Goal: Contribute content

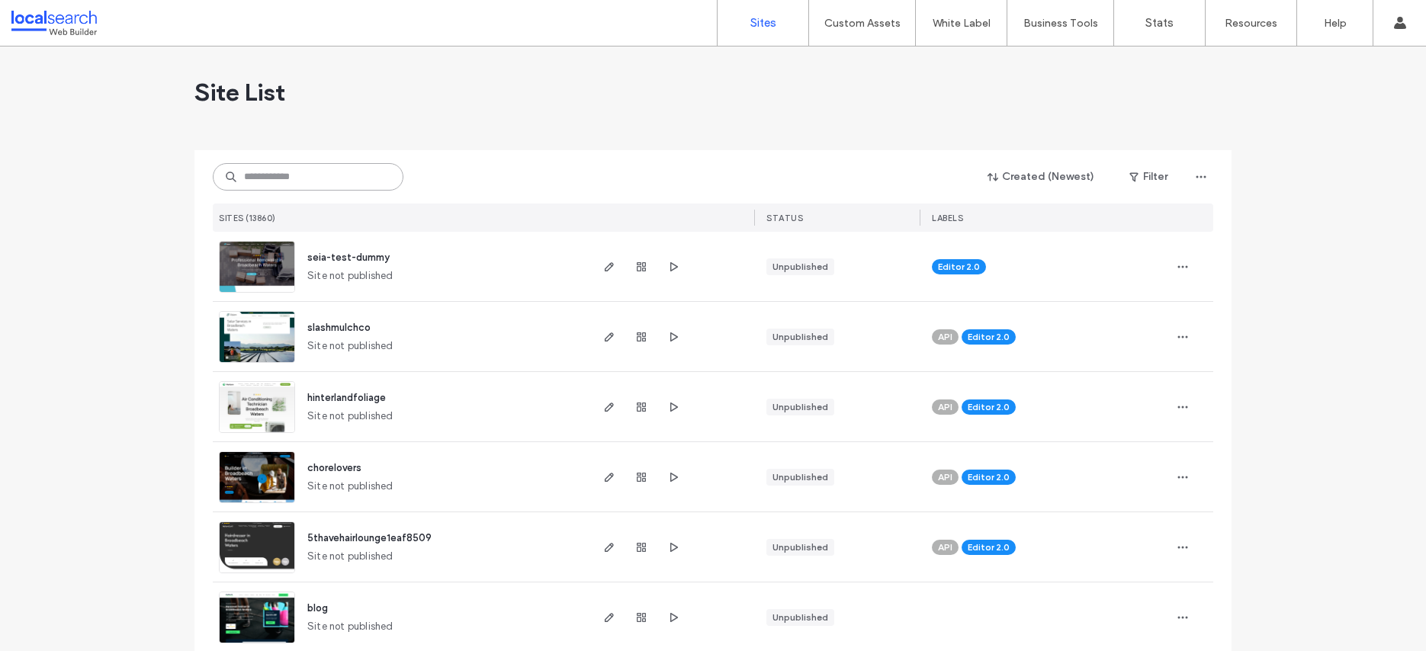
click at [260, 173] on input at bounding box center [308, 176] width 191 height 27
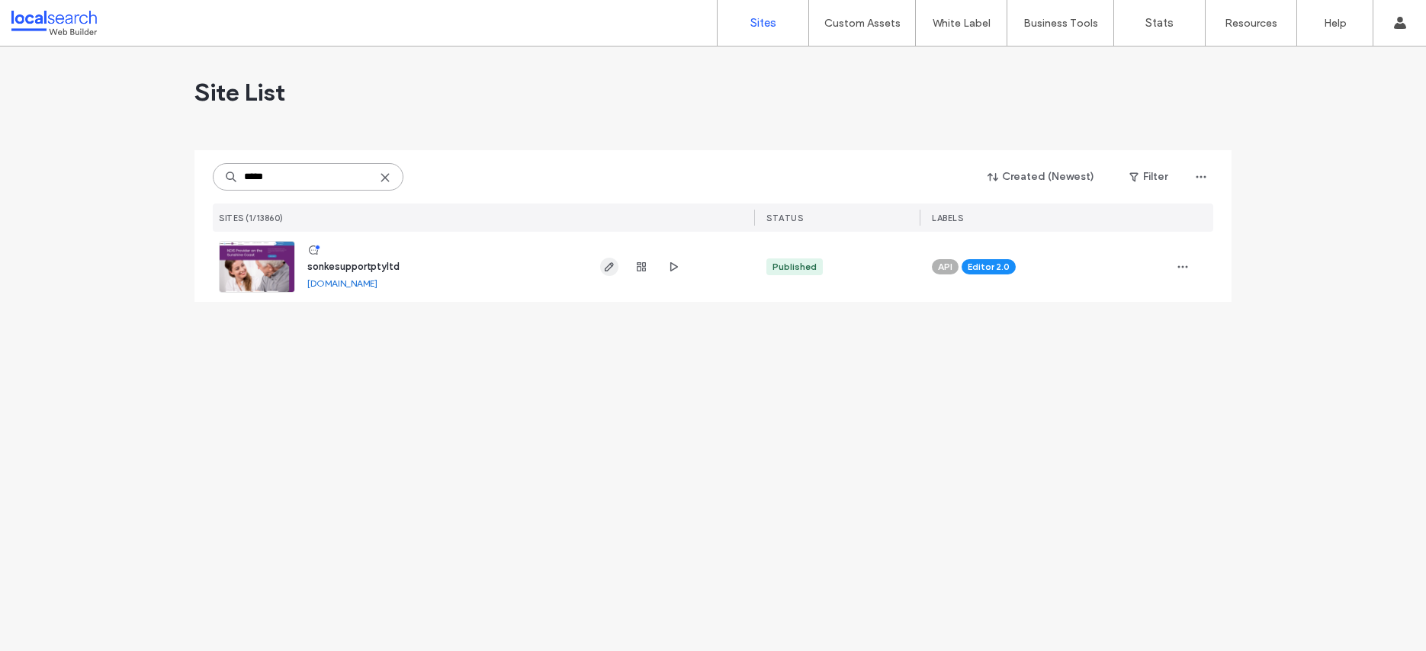
type input "*****"
click at [613, 271] on icon "button" at bounding box center [609, 267] width 12 height 12
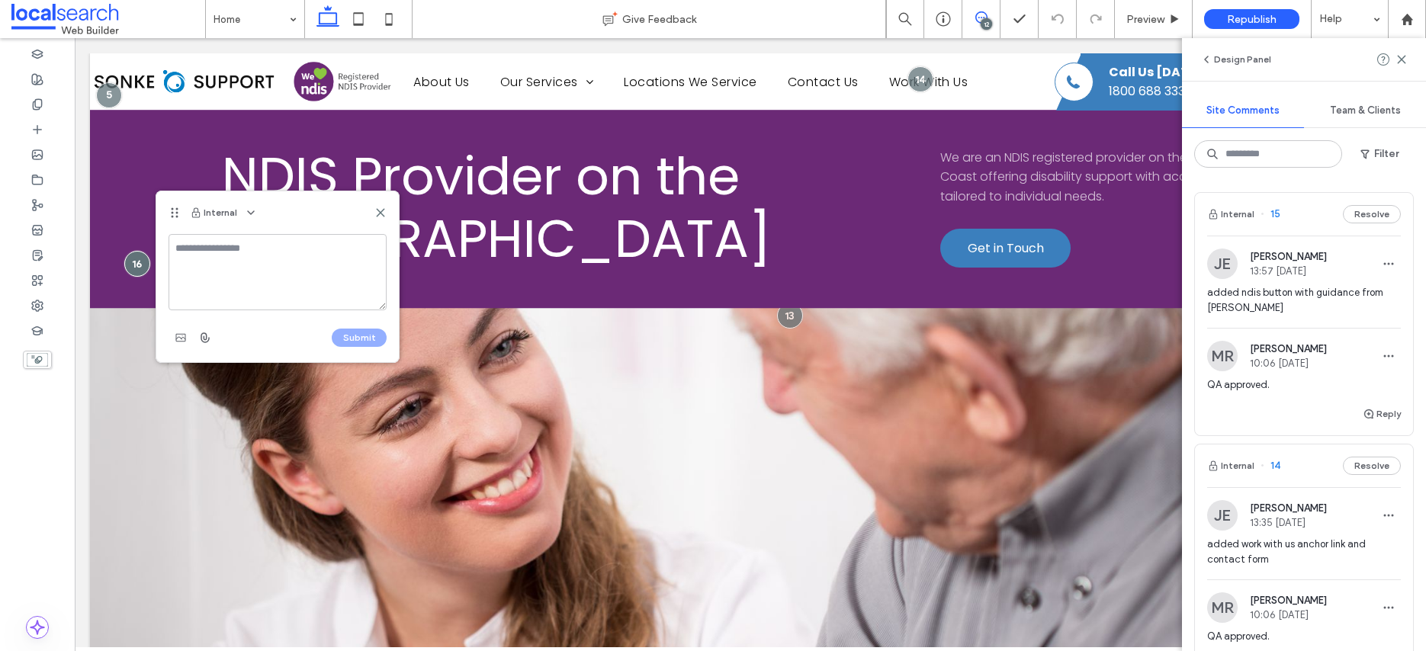
click at [217, 268] on textarea at bounding box center [278, 272] width 218 height 76
click at [218, 268] on textarea at bounding box center [278, 272] width 218 height 76
click at [224, 253] on textarea at bounding box center [278, 272] width 218 height 76
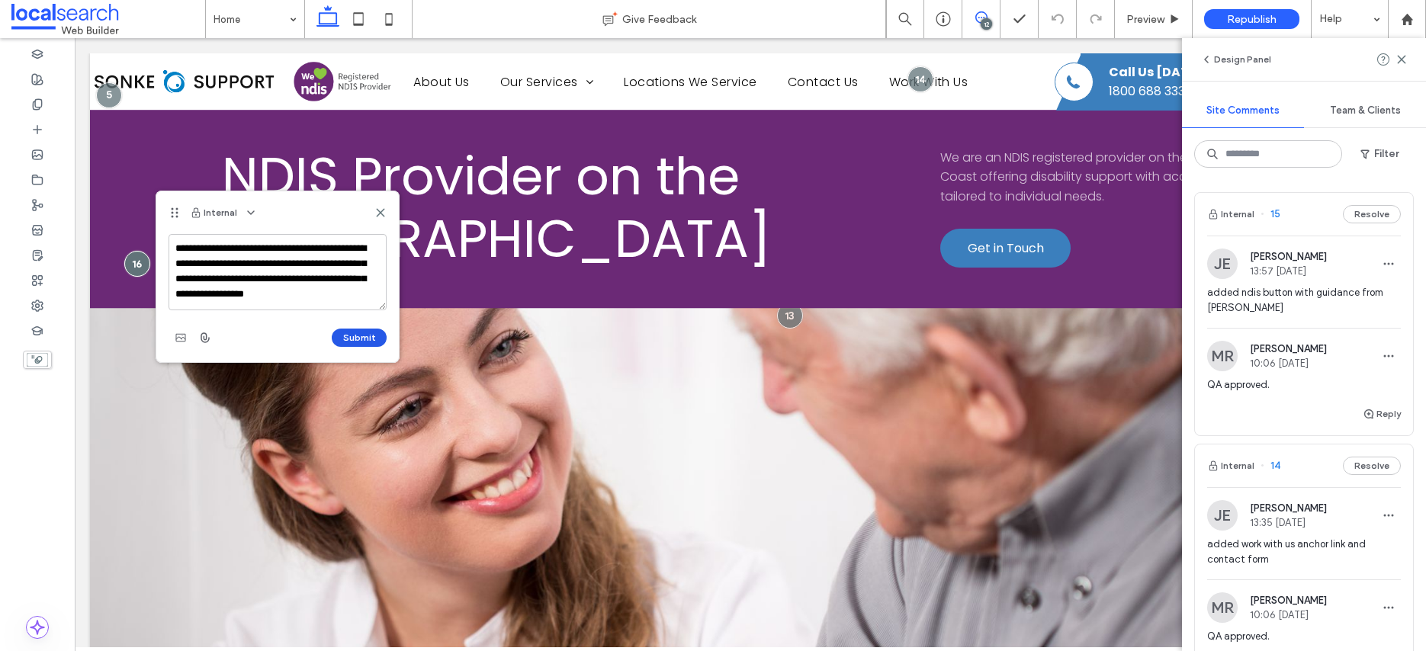
type textarea "**********"
click at [365, 336] on button "Submit" at bounding box center [359, 338] width 55 height 18
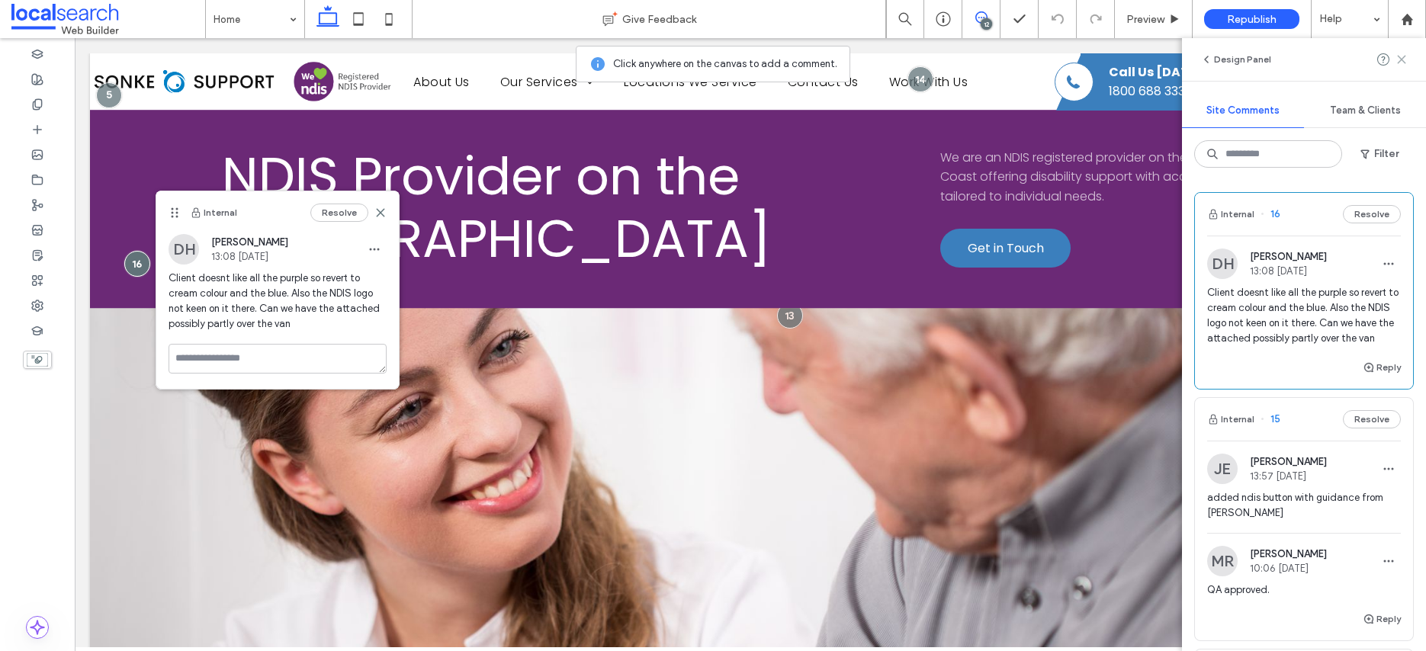
click at [1403, 55] on icon at bounding box center [1402, 59] width 12 height 12
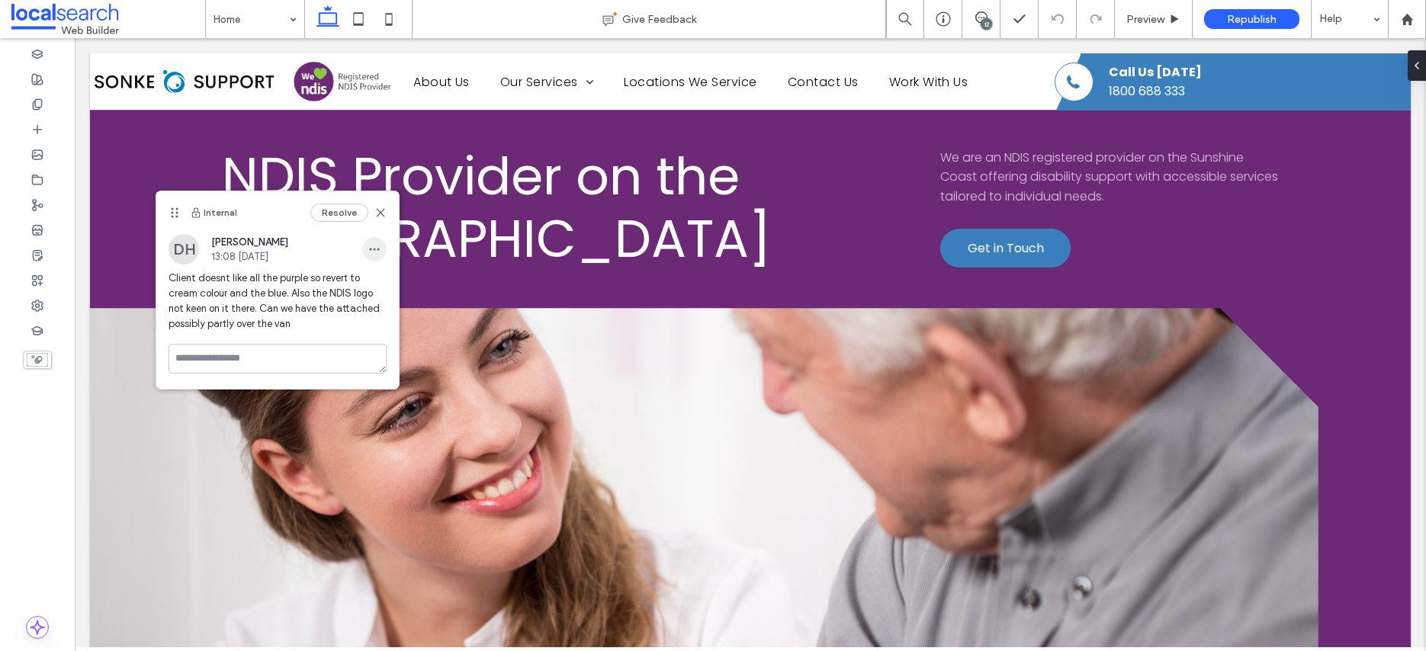
click at [374, 251] on icon "button" at bounding box center [374, 249] width 12 height 12
click at [383, 288] on span "Edit" at bounding box center [384, 288] width 19 height 15
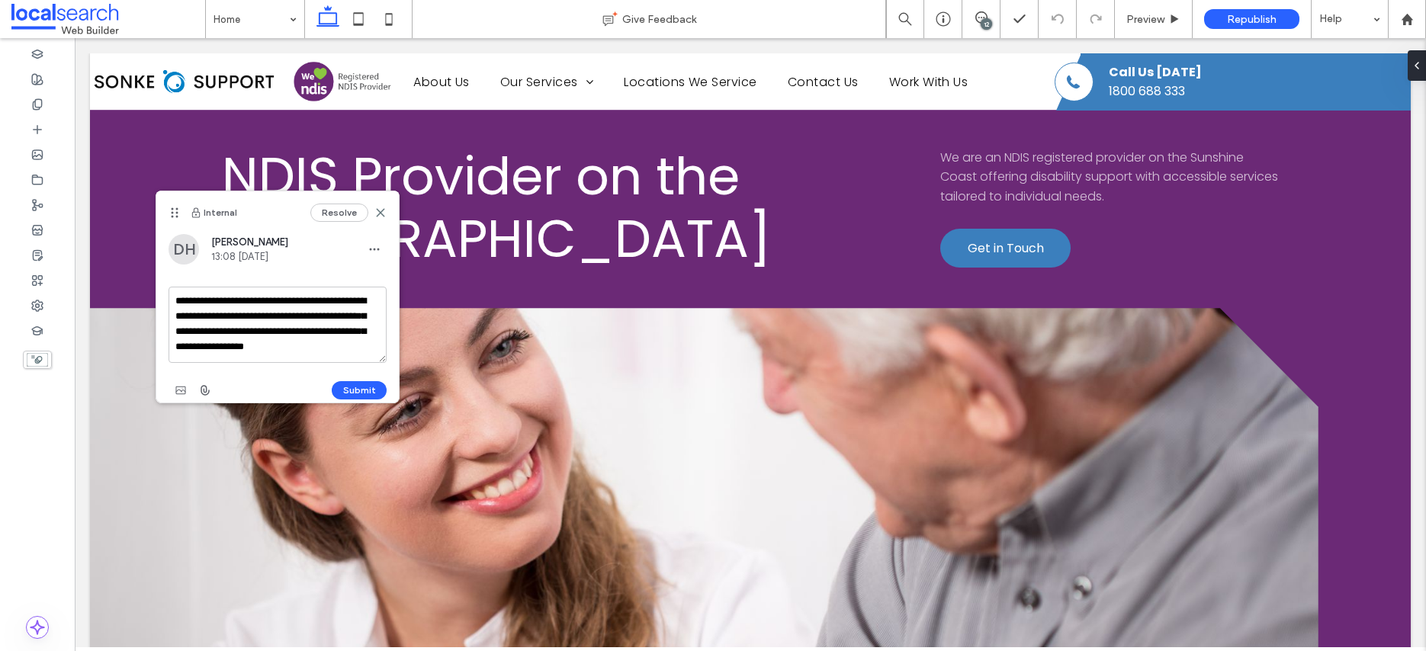
click at [342, 348] on textarea "**********" at bounding box center [278, 325] width 218 height 76
click at [204, 391] on use "button" at bounding box center [205, 390] width 8 height 9
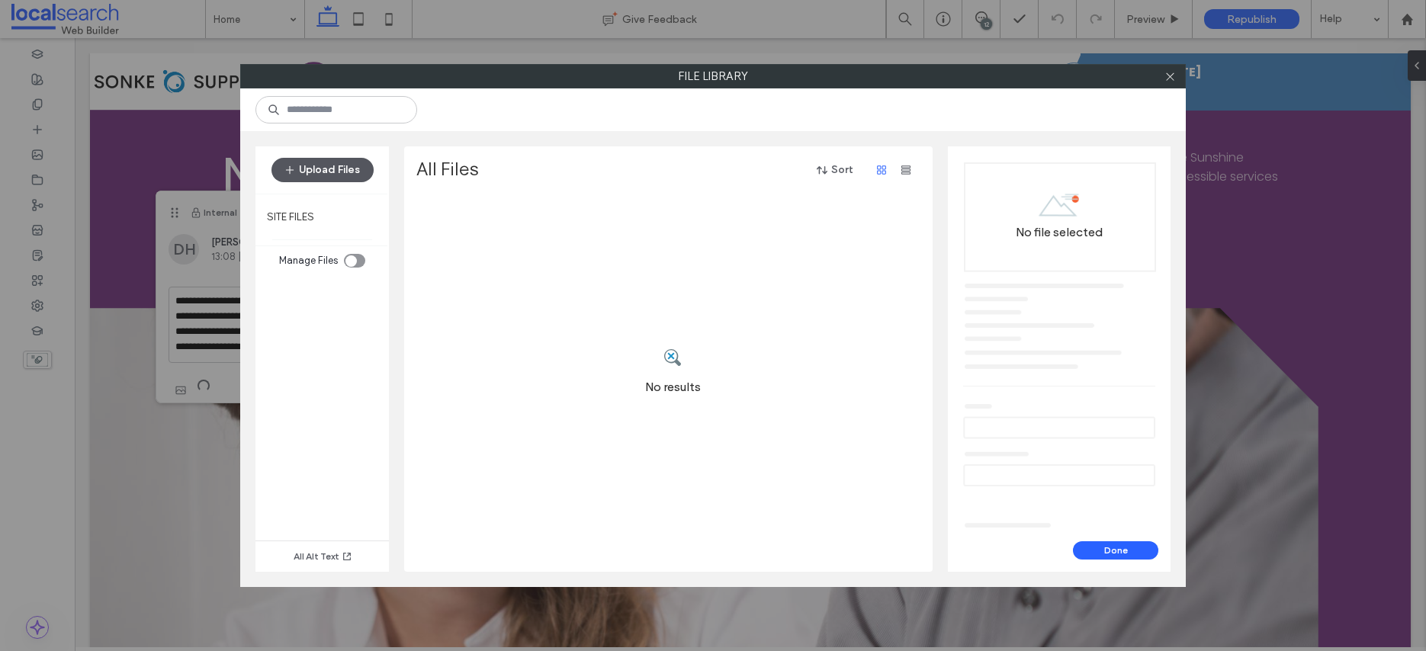
click at [331, 169] on button "Upload Files" at bounding box center [322, 170] width 102 height 24
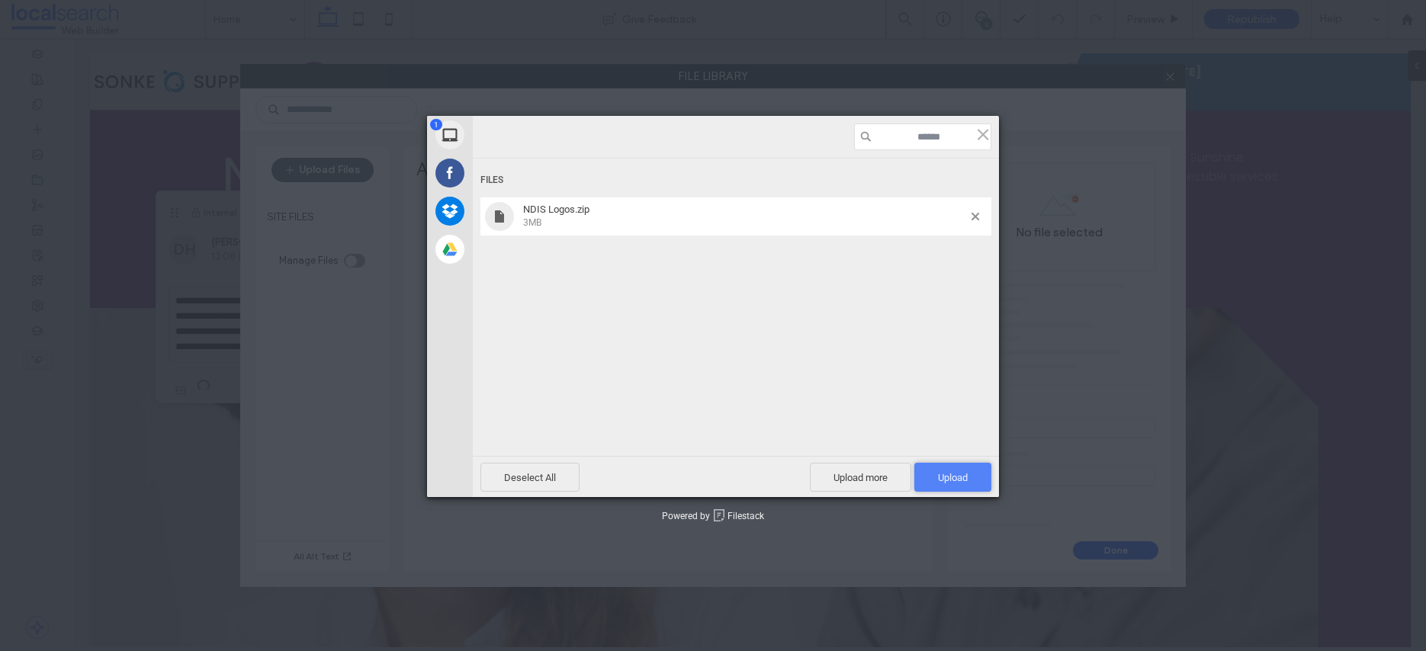
click at [940, 474] on span "Upload 1" at bounding box center [953, 477] width 30 height 11
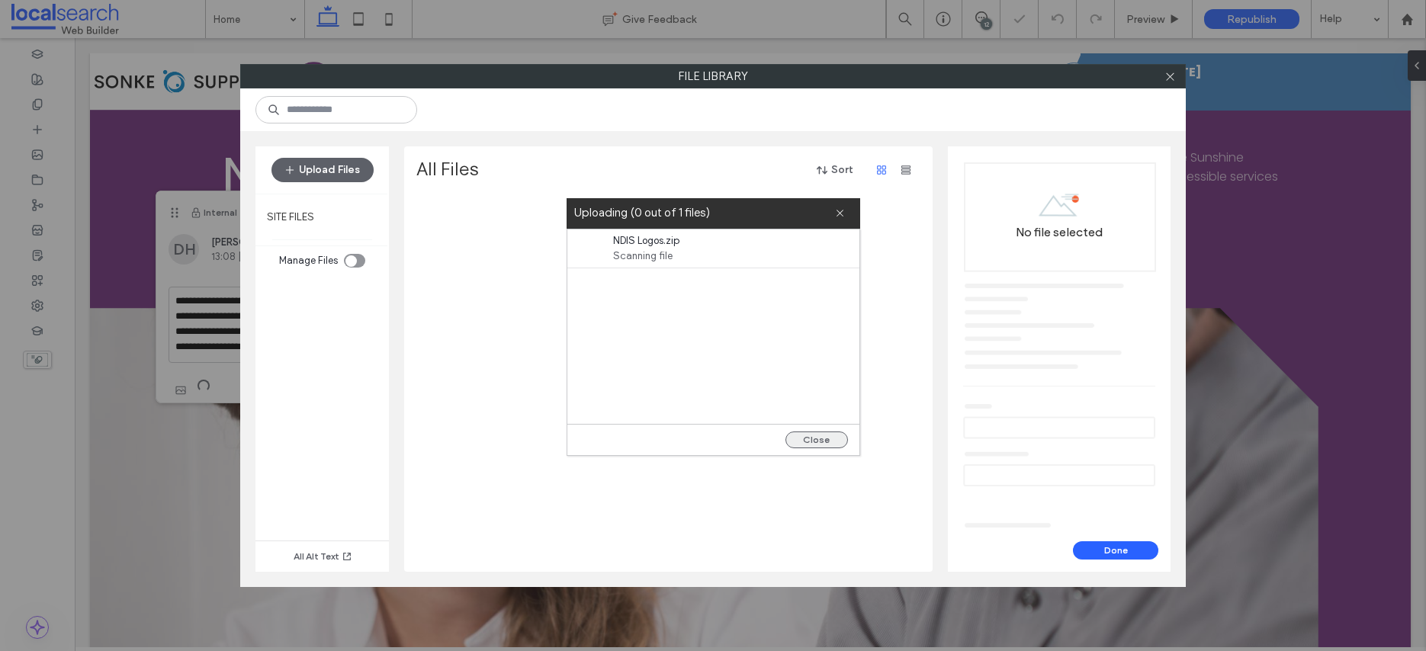
click at [813, 442] on button "Close" at bounding box center [816, 440] width 63 height 17
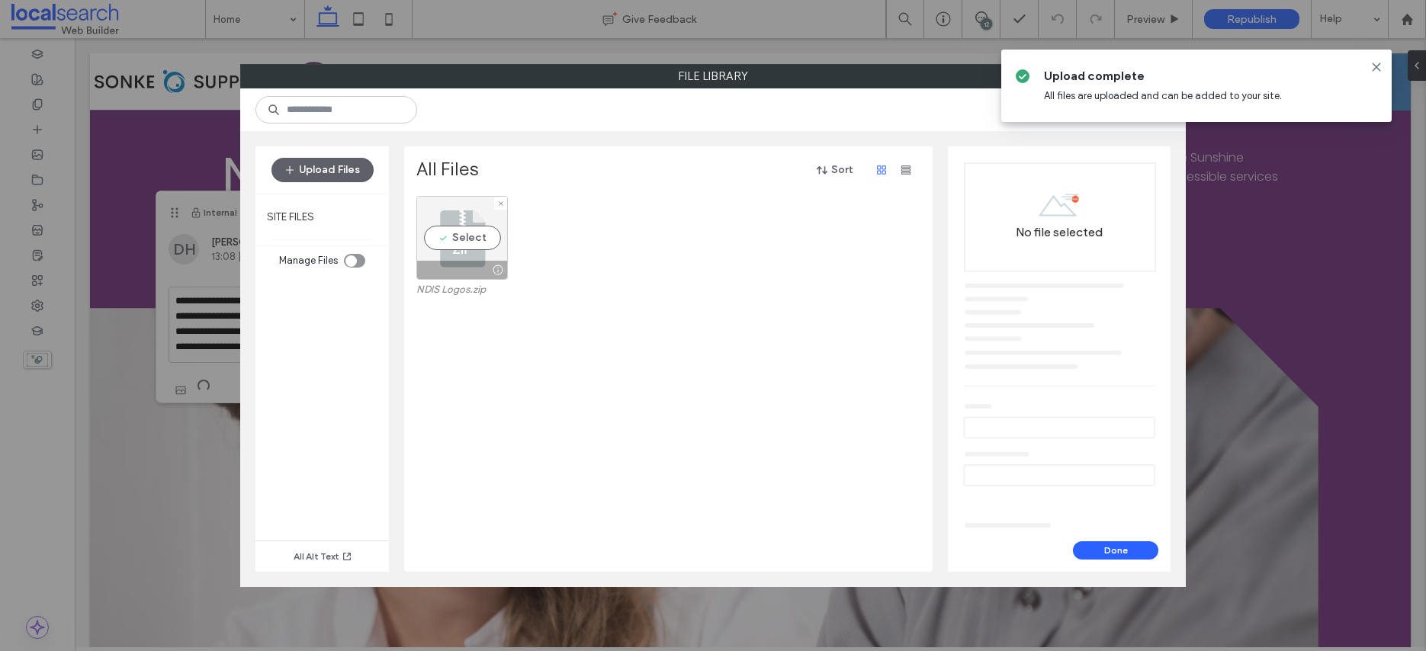
click at [441, 242] on div "Select" at bounding box center [462, 238] width 92 height 84
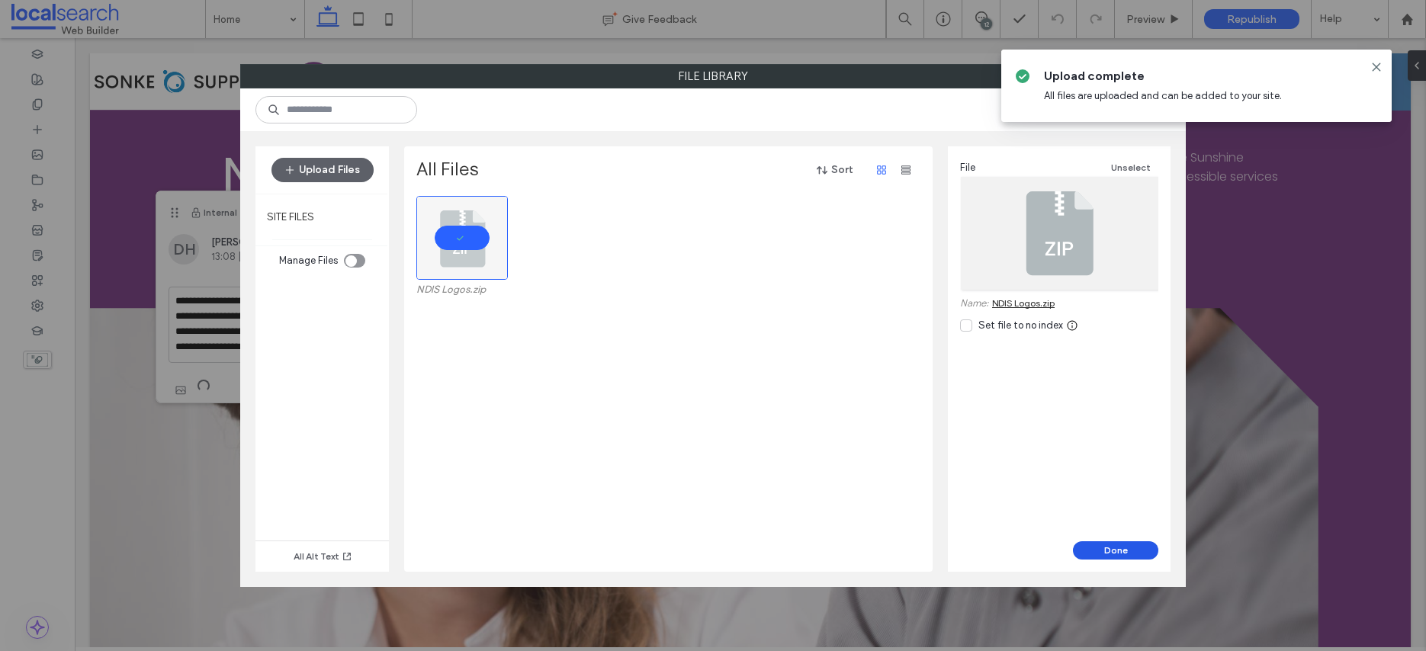
click at [1103, 549] on button "Done" at bounding box center [1115, 550] width 85 height 18
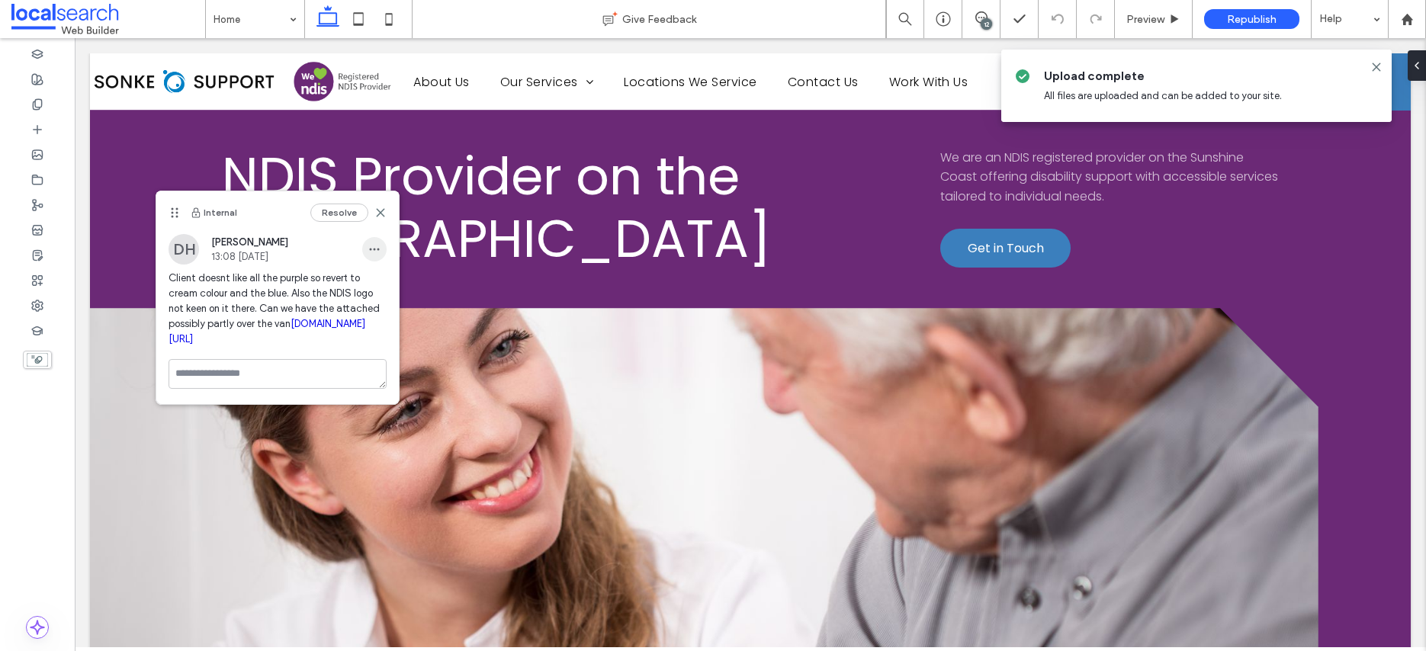
click at [374, 247] on icon "button" at bounding box center [374, 249] width 12 height 12
click at [381, 278] on div "Edit" at bounding box center [431, 289] width 136 height 29
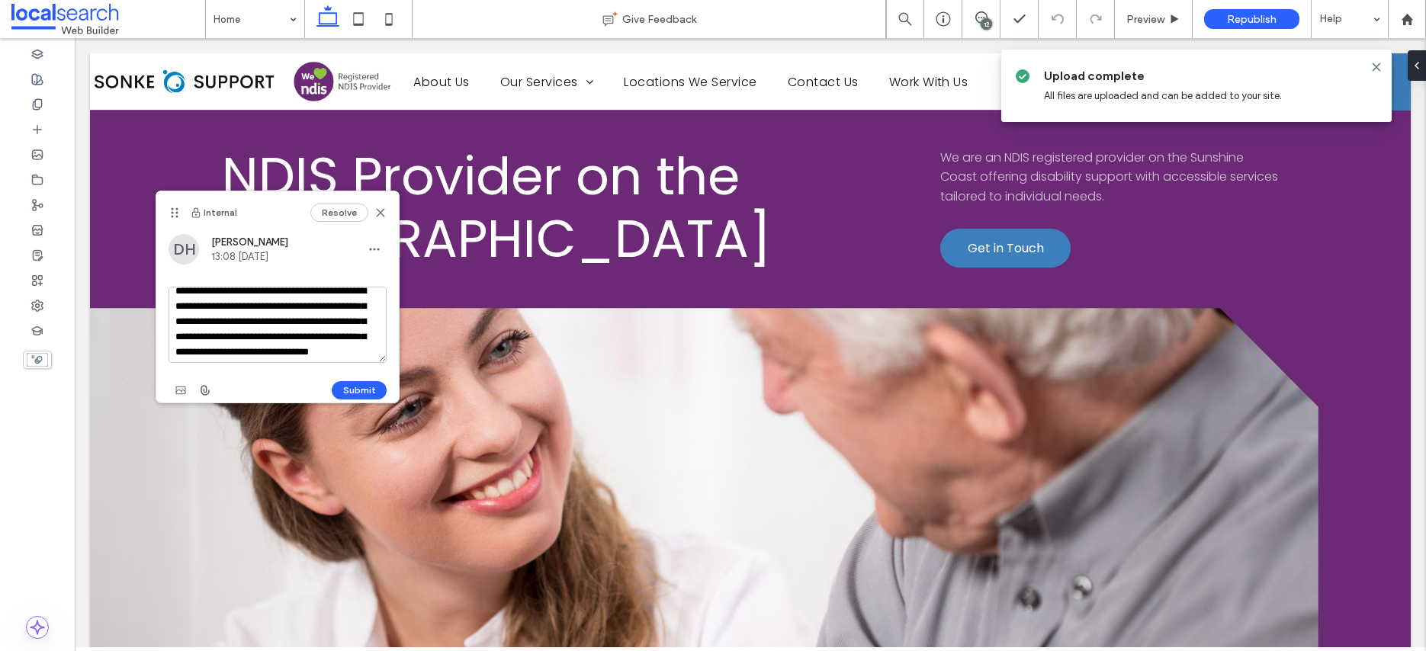
scroll to position [22, 0]
click at [275, 338] on textarea "**********" at bounding box center [278, 325] width 218 height 76
click at [345, 325] on textarea "**********" at bounding box center [278, 325] width 218 height 76
type textarea "**********"
click at [352, 390] on button "Submit" at bounding box center [359, 390] width 55 height 18
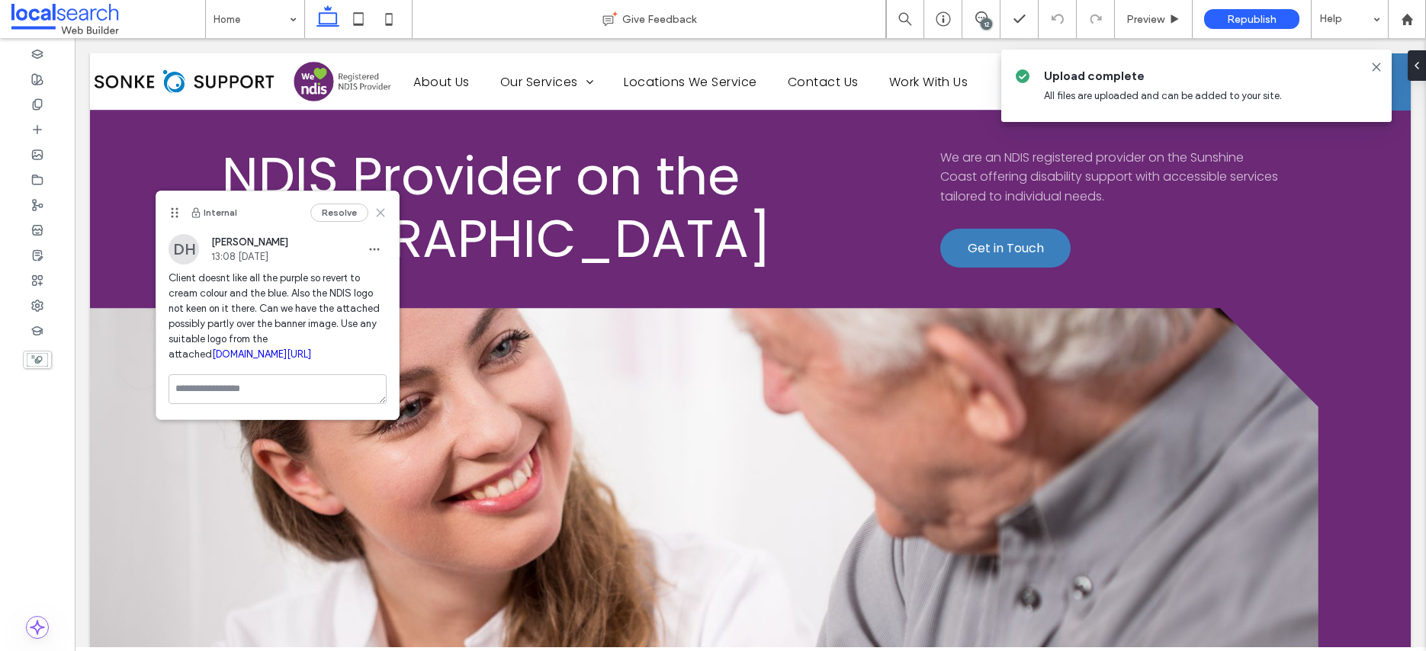
click at [379, 207] on icon at bounding box center [380, 213] width 12 height 12
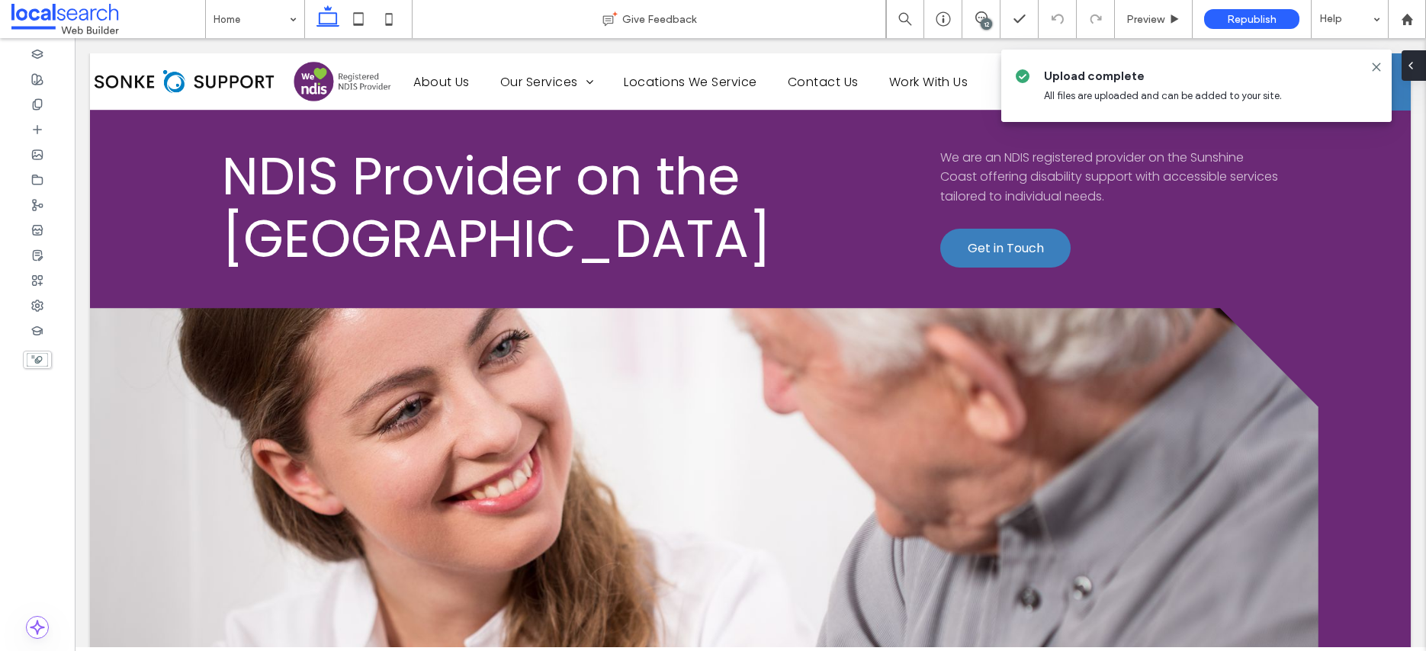
click at [1413, 67] on icon at bounding box center [1411, 65] width 12 height 12
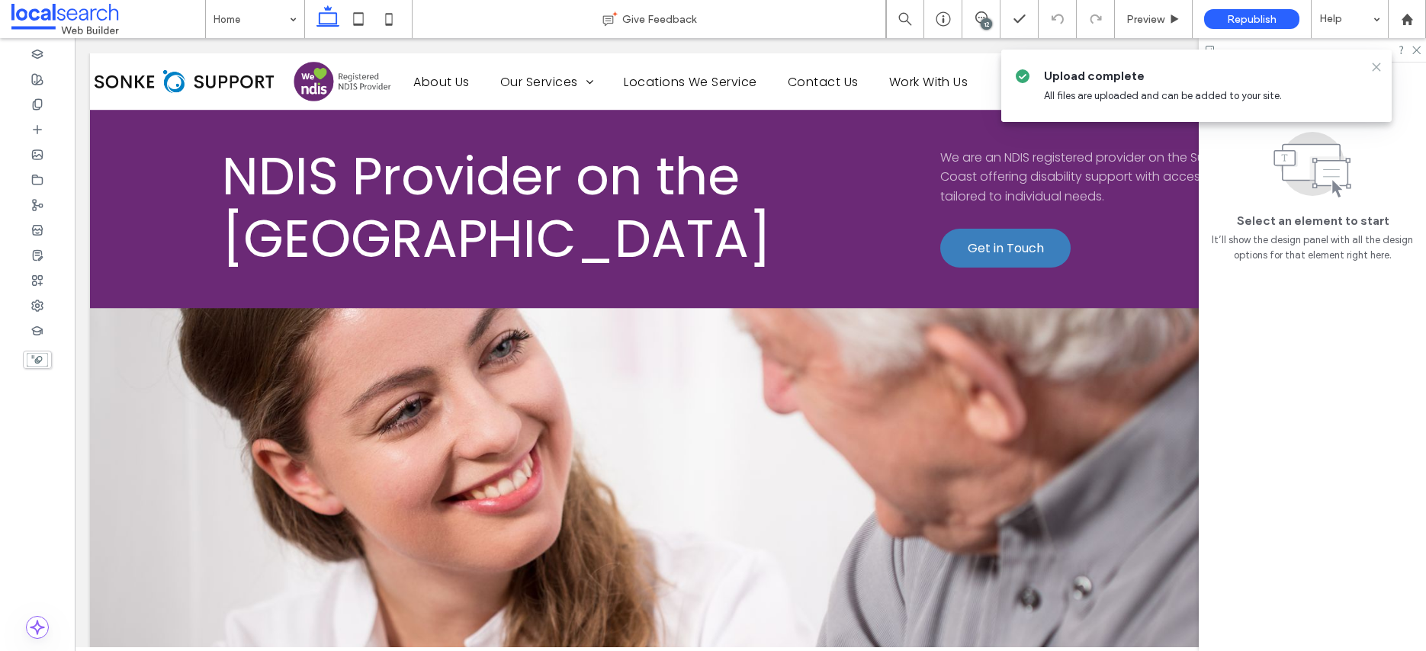
click at [1377, 68] on use at bounding box center [1376, 66] width 7 height 7
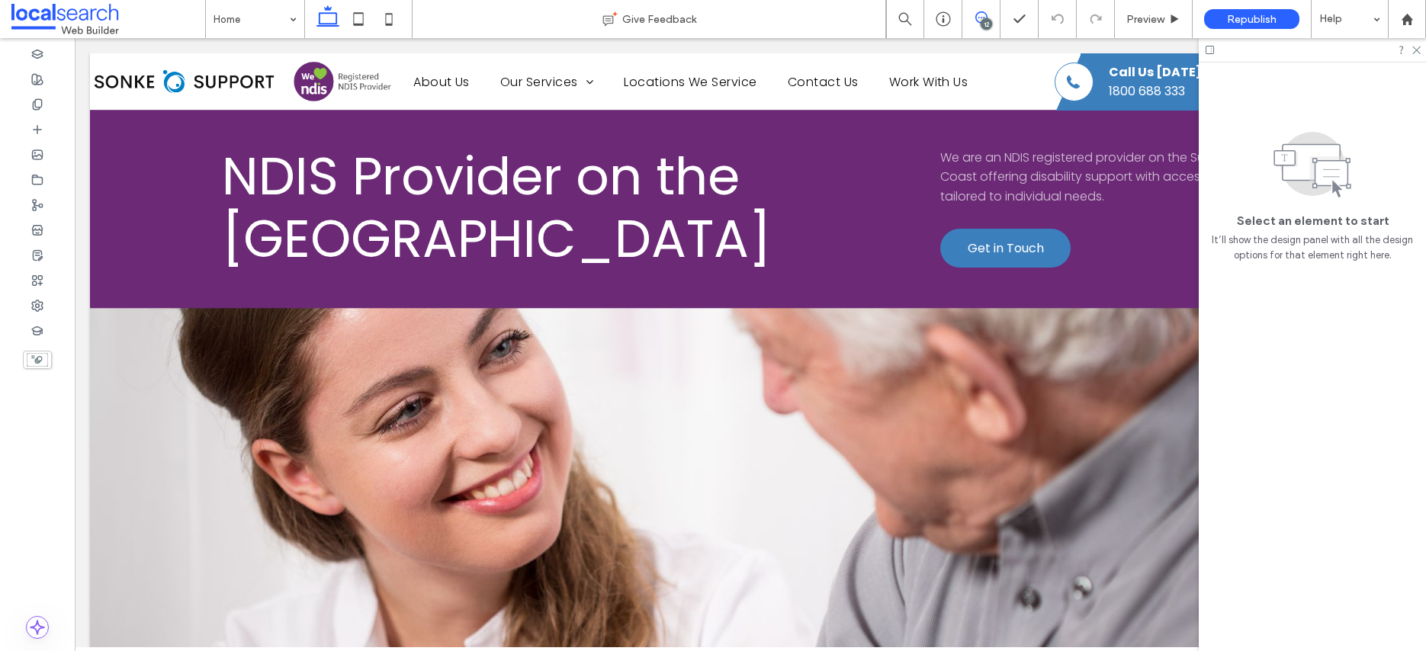
click at [991, 18] on span at bounding box center [980, 17] width 37 height 12
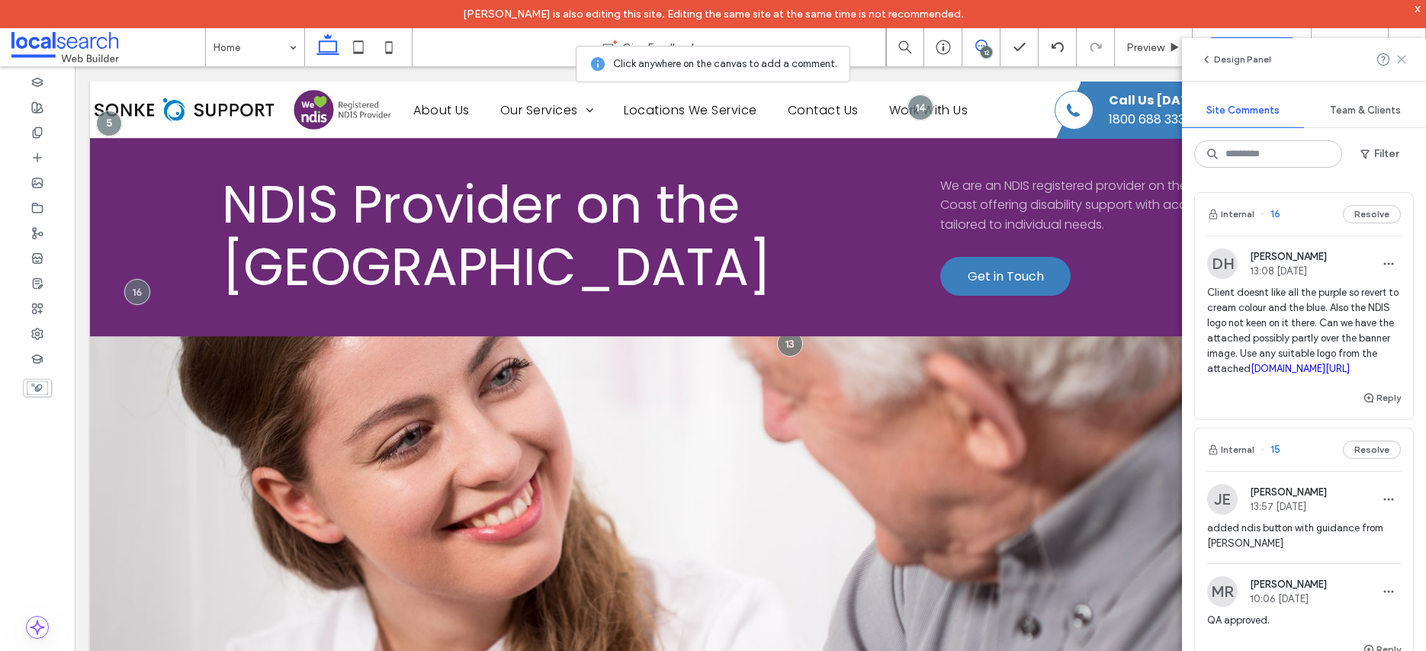
click at [1396, 60] on icon at bounding box center [1402, 59] width 12 height 12
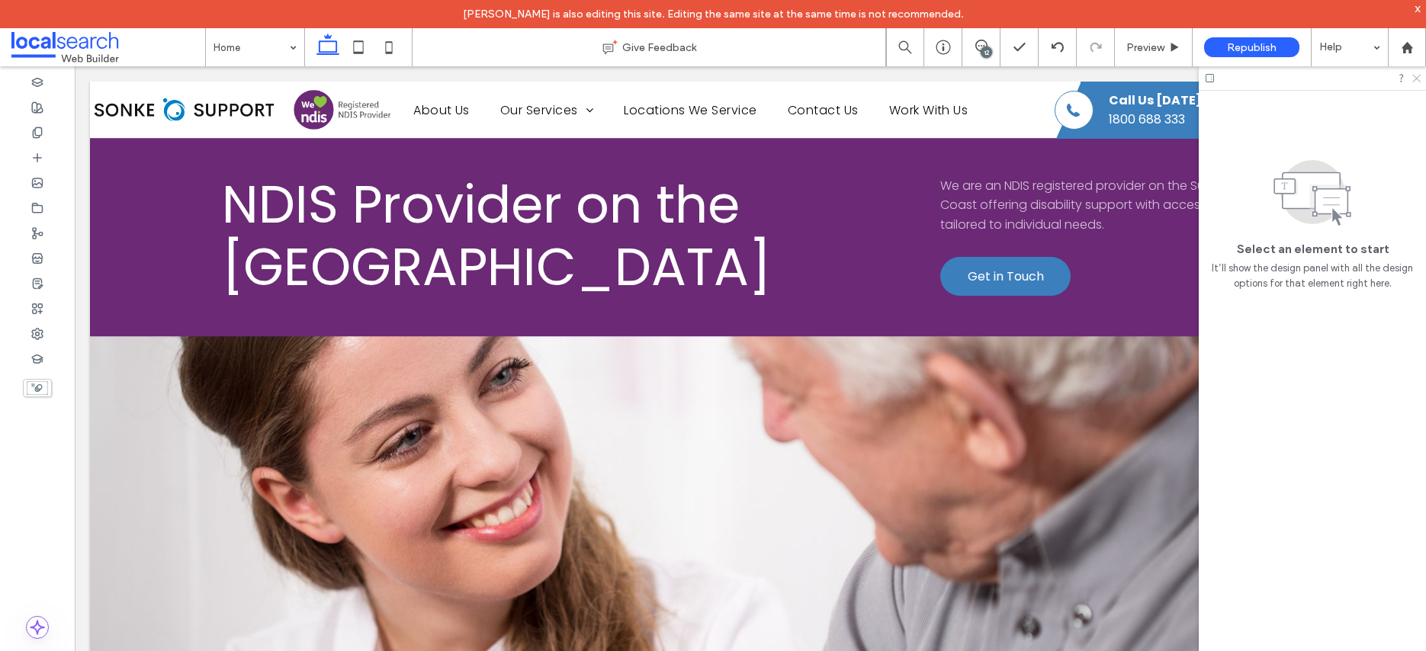
click at [1412, 77] on icon at bounding box center [1416, 77] width 10 height 10
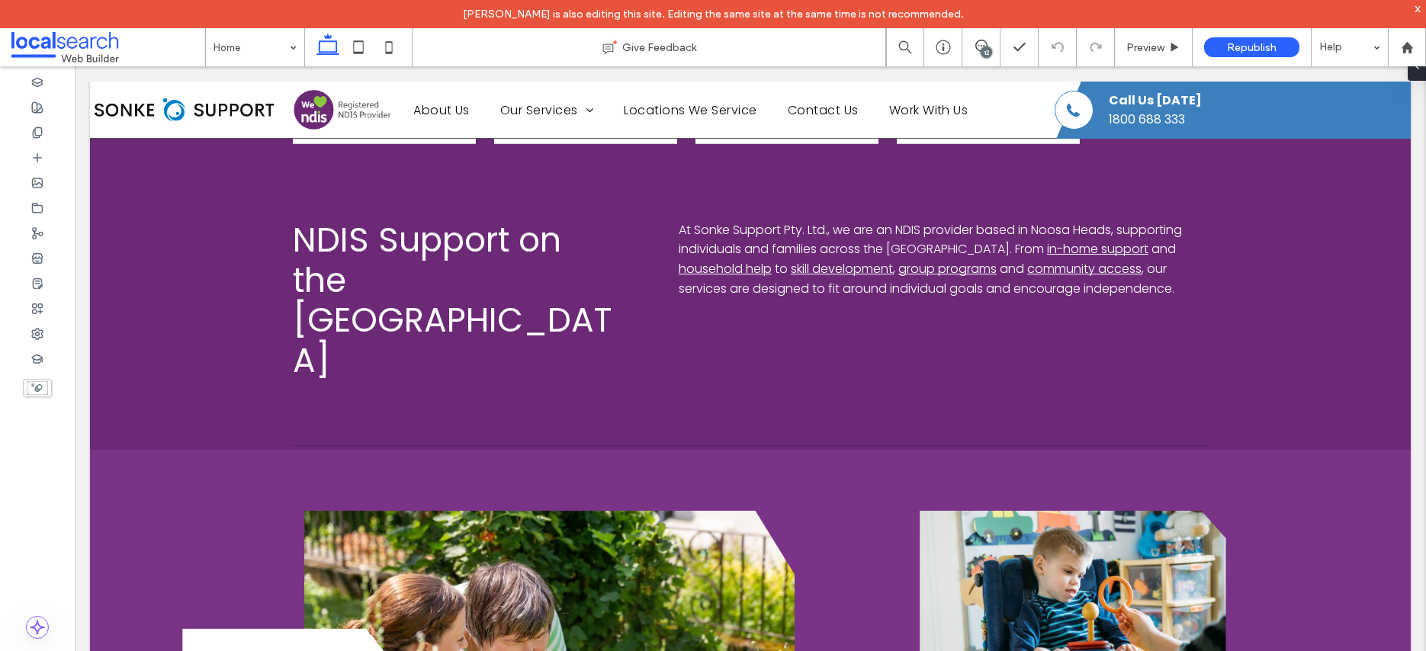
scroll to position [856, 0]
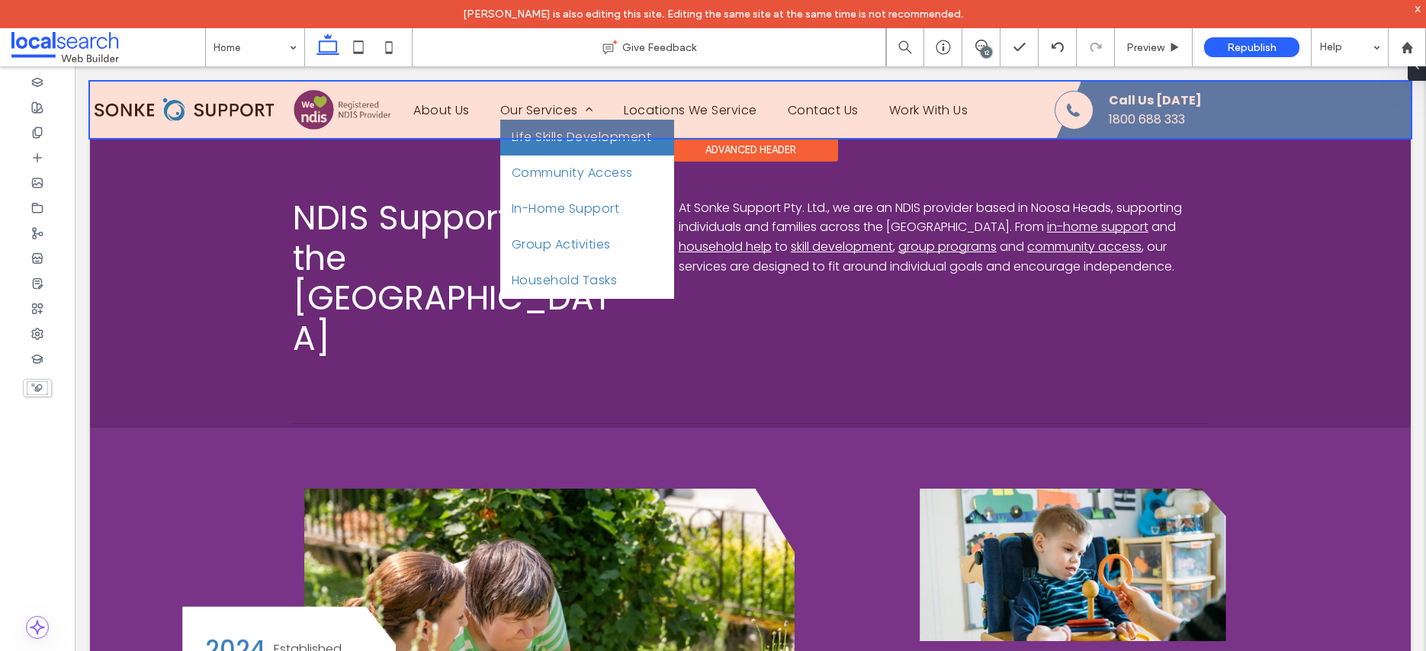
click at [552, 117] on div at bounding box center [750, 110] width 1321 height 56
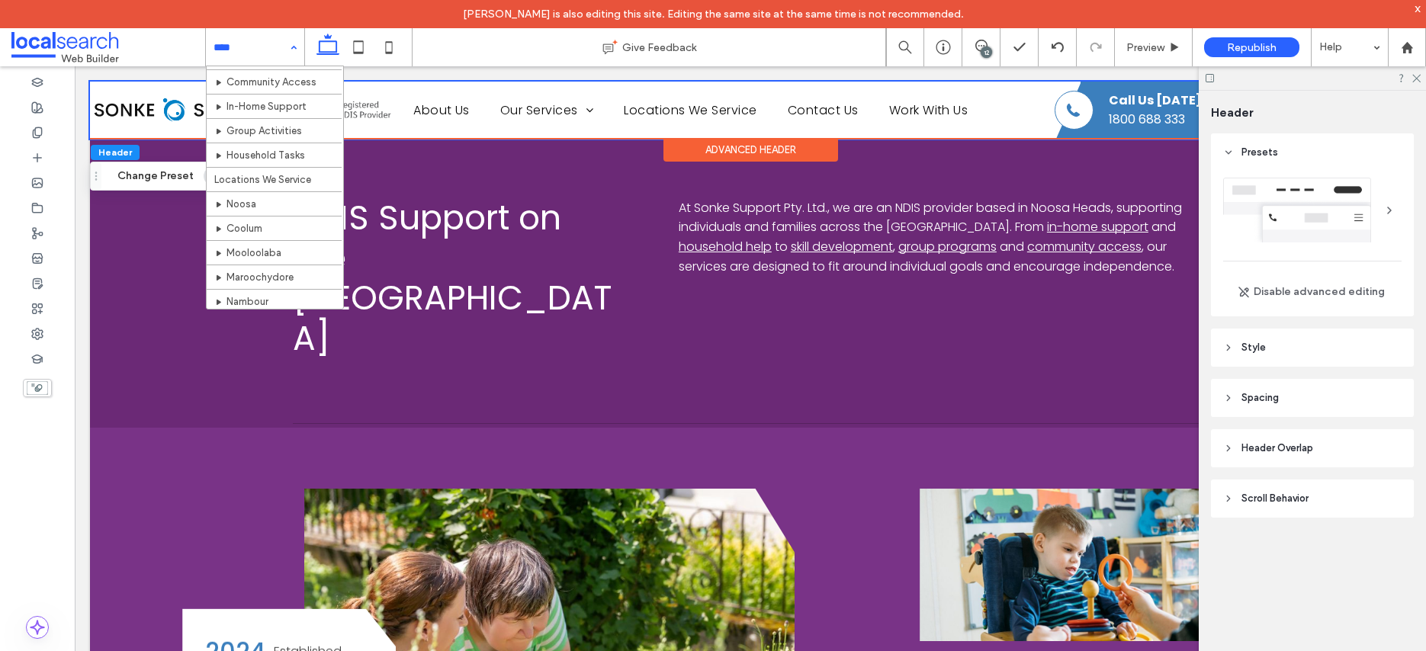
scroll to position [0, 0]
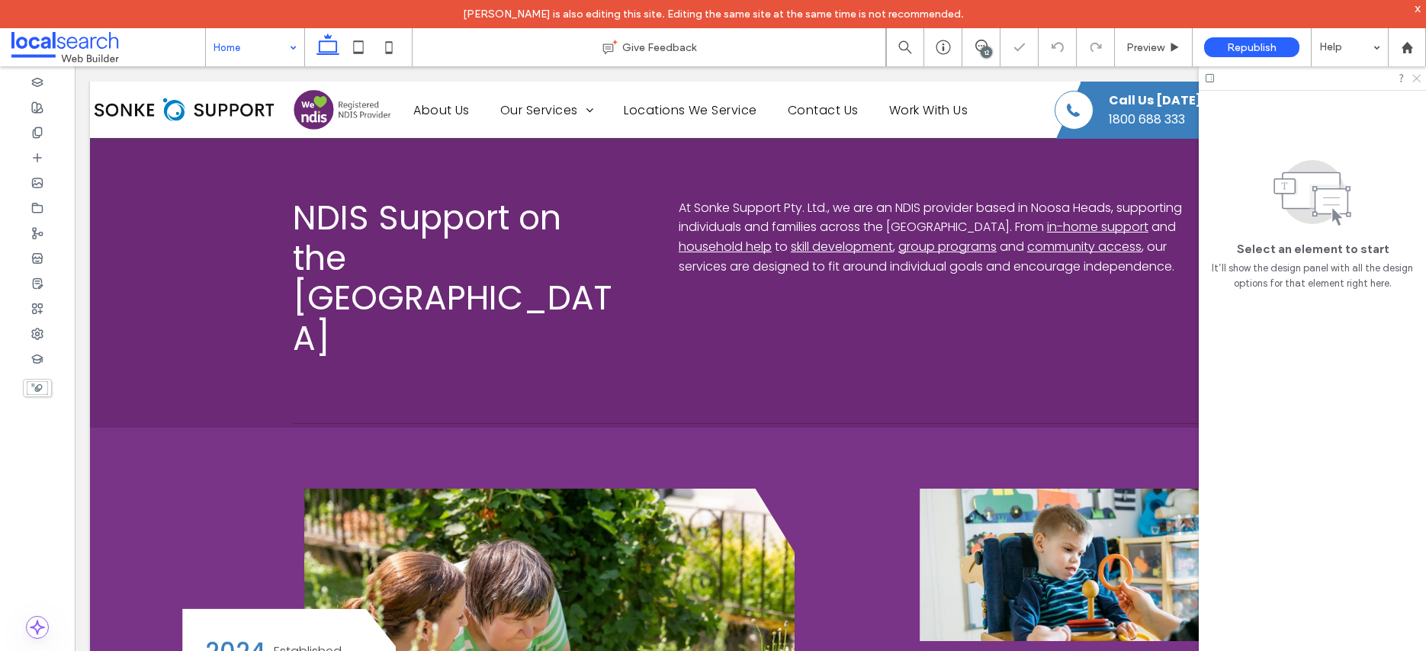
click at [1418, 79] on icon at bounding box center [1416, 77] width 10 height 10
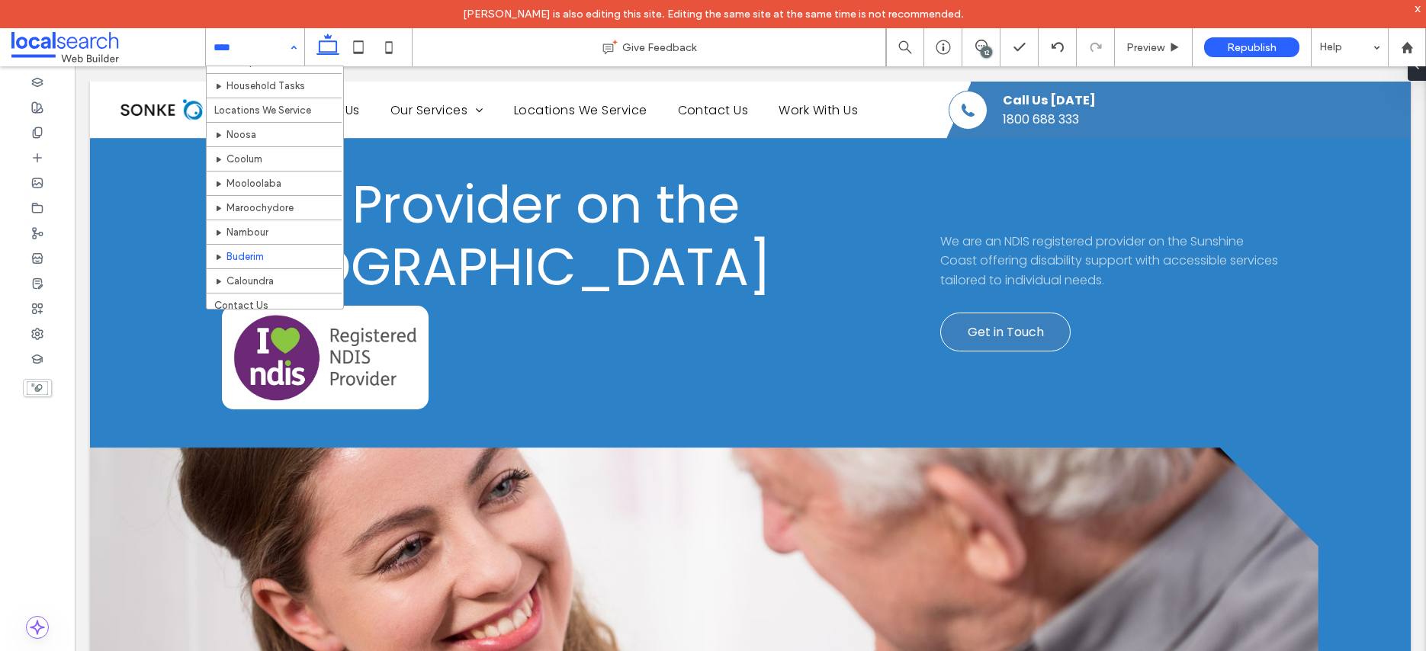
scroll to position [181, 0]
